Goal: Transaction & Acquisition: Obtain resource

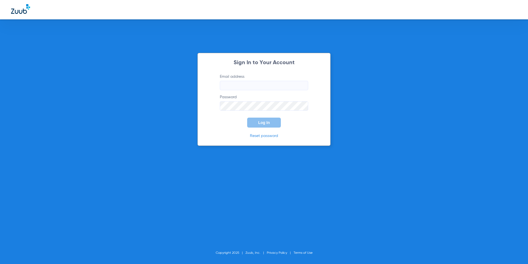
type input "[EMAIL_ADDRESS][DOMAIN_NAME]"
click at [260, 121] on span "Log In" at bounding box center [264, 122] width 12 height 4
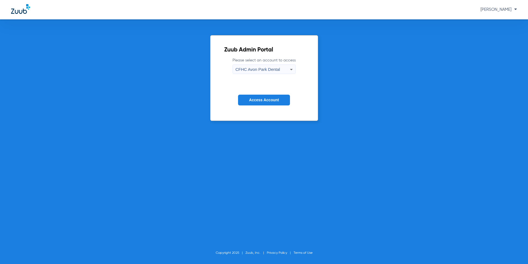
click at [277, 70] on span "CFHC Avon Park Dental" at bounding box center [258, 69] width 44 height 5
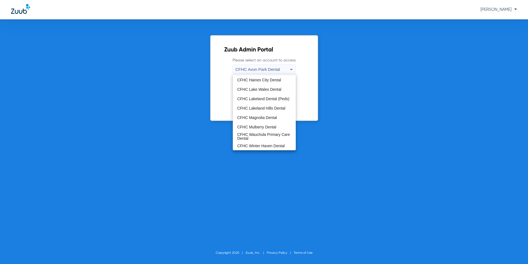
scroll to position [37, 0]
click at [253, 114] on mat-option "CFHC Magnolia Dental" at bounding box center [264, 116] width 63 height 9
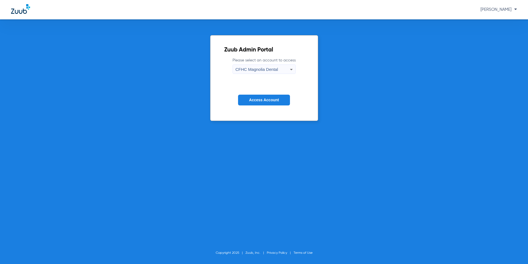
click at [268, 99] on span "Access Account" at bounding box center [264, 100] width 30 height 4
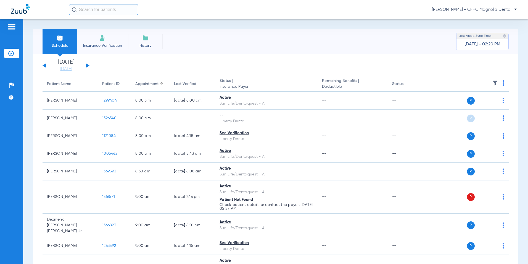
click at [87, 65] on button at bounding box center [87, 65] width 3 height 4
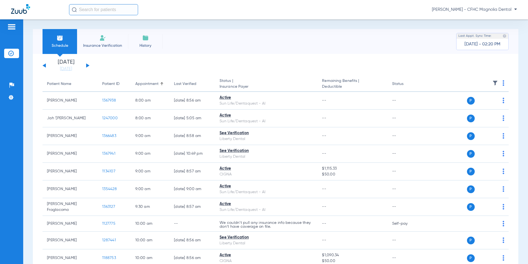
click at [87, 65] on button at bounding box center [87, 65] width 3 height 4
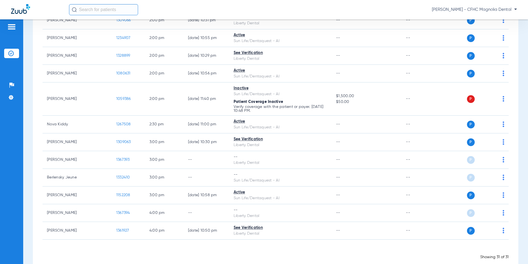
scroll to position [423, 0]
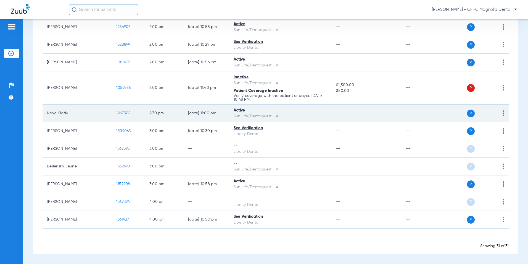
click at [116, 112] on span "1267508" at bounding box center [123, 113] width 15 height 4
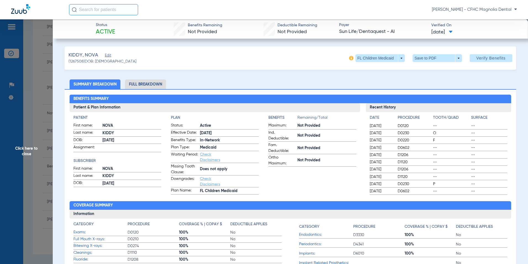
click at [149, 85] on li "Full Breakdown" at bounding box center [145, 84] width 41 height 10
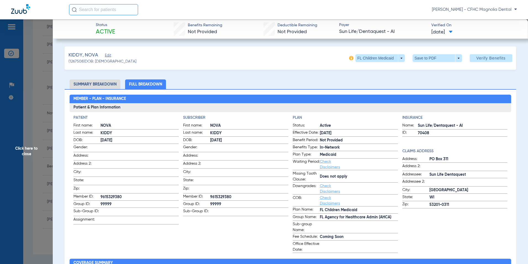
click at [437, 57] on span at bounding box center [437, 57] width 13 height 13
click at [426, 67] on span "Save to PDF" at bounding box center [435, 69] width 22 height 4
click at [44, 126] on span "Click here to close" at bounding box center [26, 151] width 53 height 264
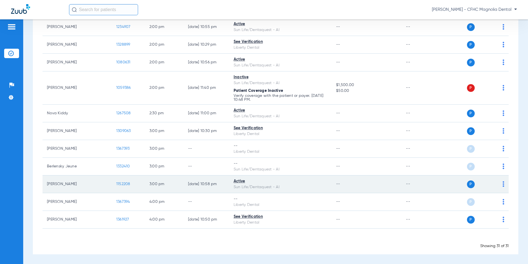
click at [116, 183] on span "1152208" at bounding box center [123, 184] width 14 height 4
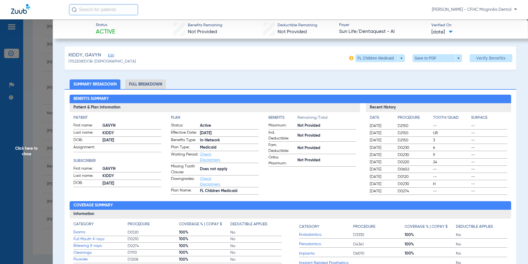
click at [151, 84] on li "Full Breakdown" at bounding box center [145, 84] width 41 height 10
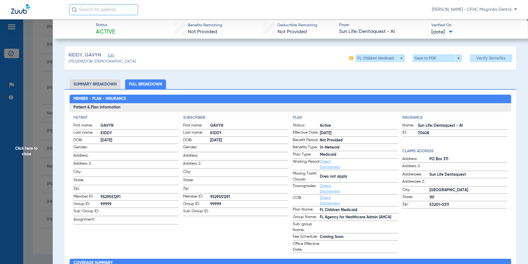
click at [433, 57] on span at bounding box center [437, 57] width 13 height 13
click at [426, 70] on span "Save to PDF" at bounding box center [435, 69] width 22 height 4
